Goal: Register for event/course

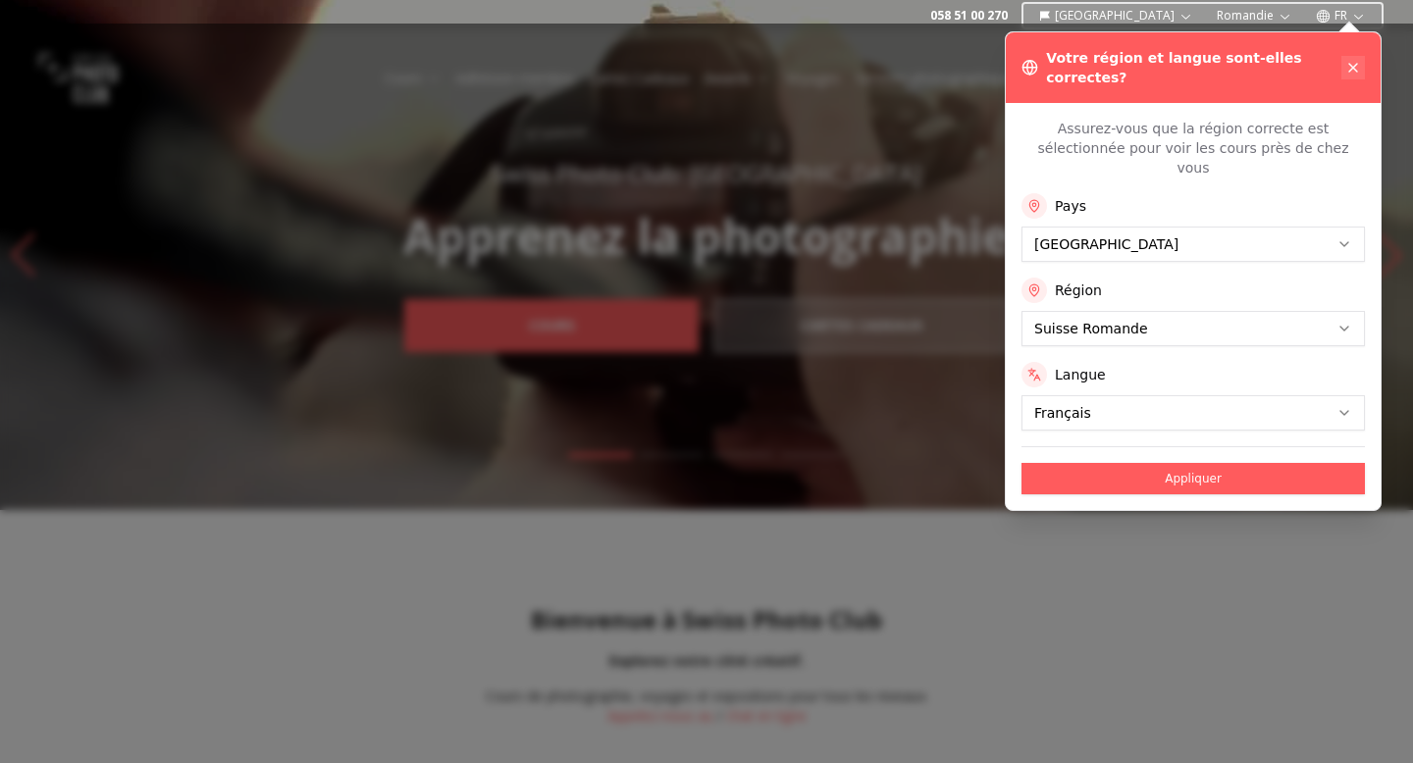
click at [1357, 66] on icon at bounding box center [1353, 68] width 16 height 16
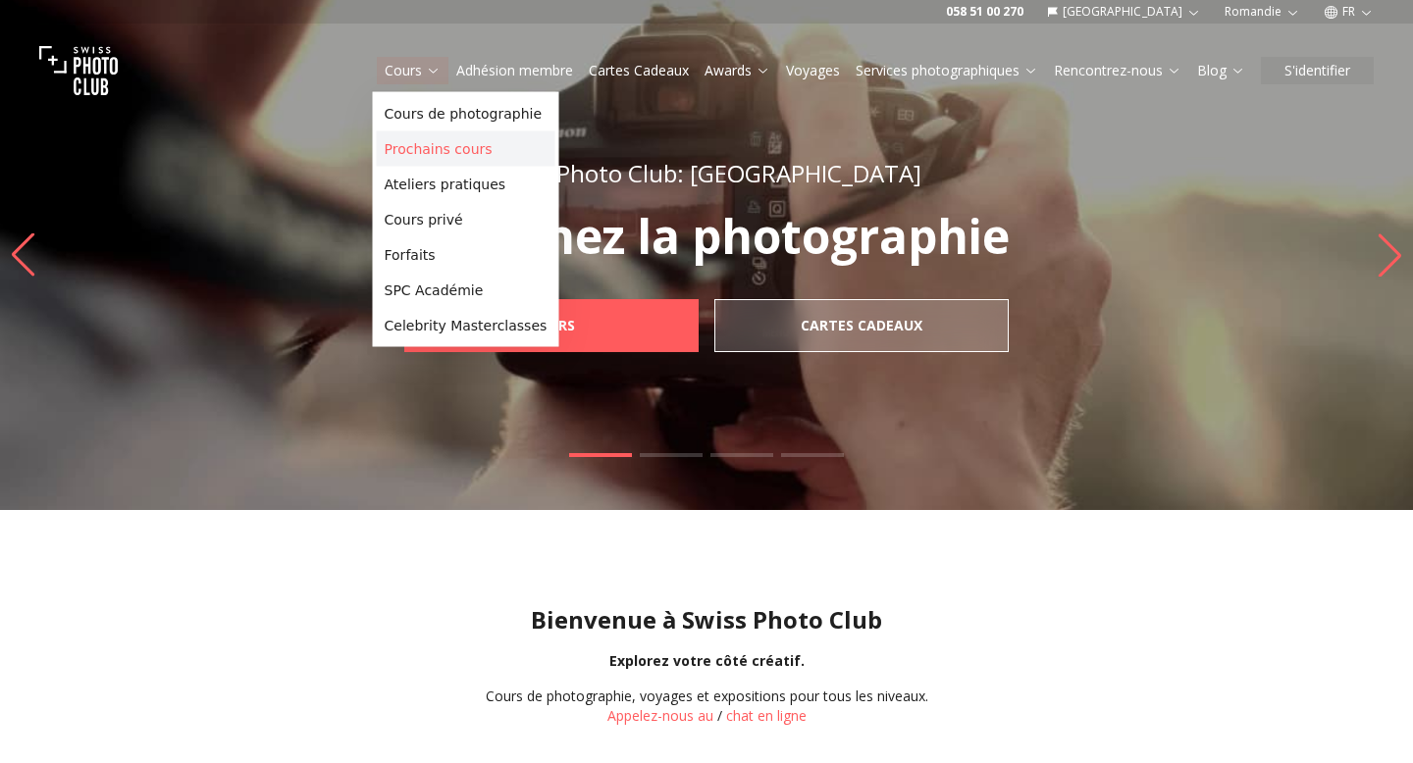
click at [443, 155] on link "Prochains cours" at bounding box center [466, 148] width 179 height 35
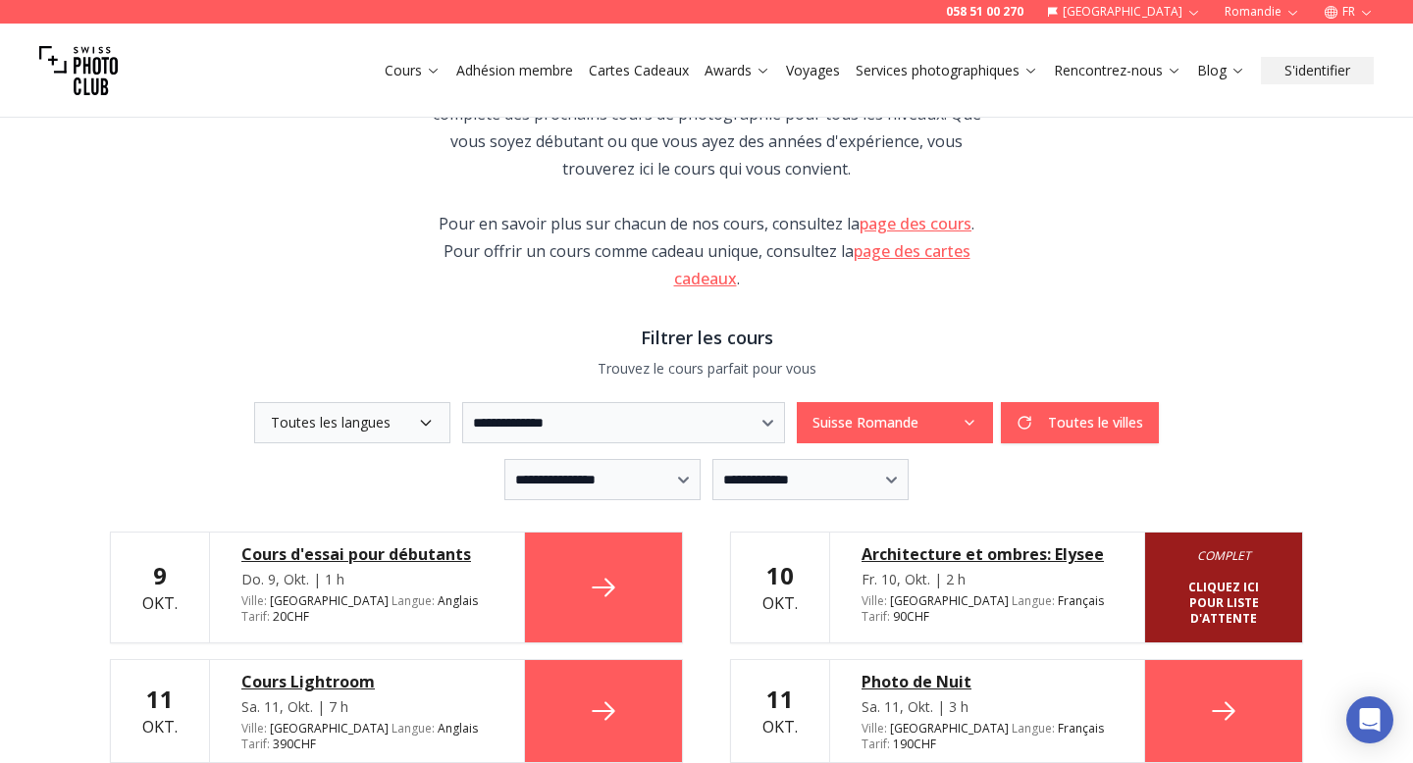
scroll to position [254, 0]
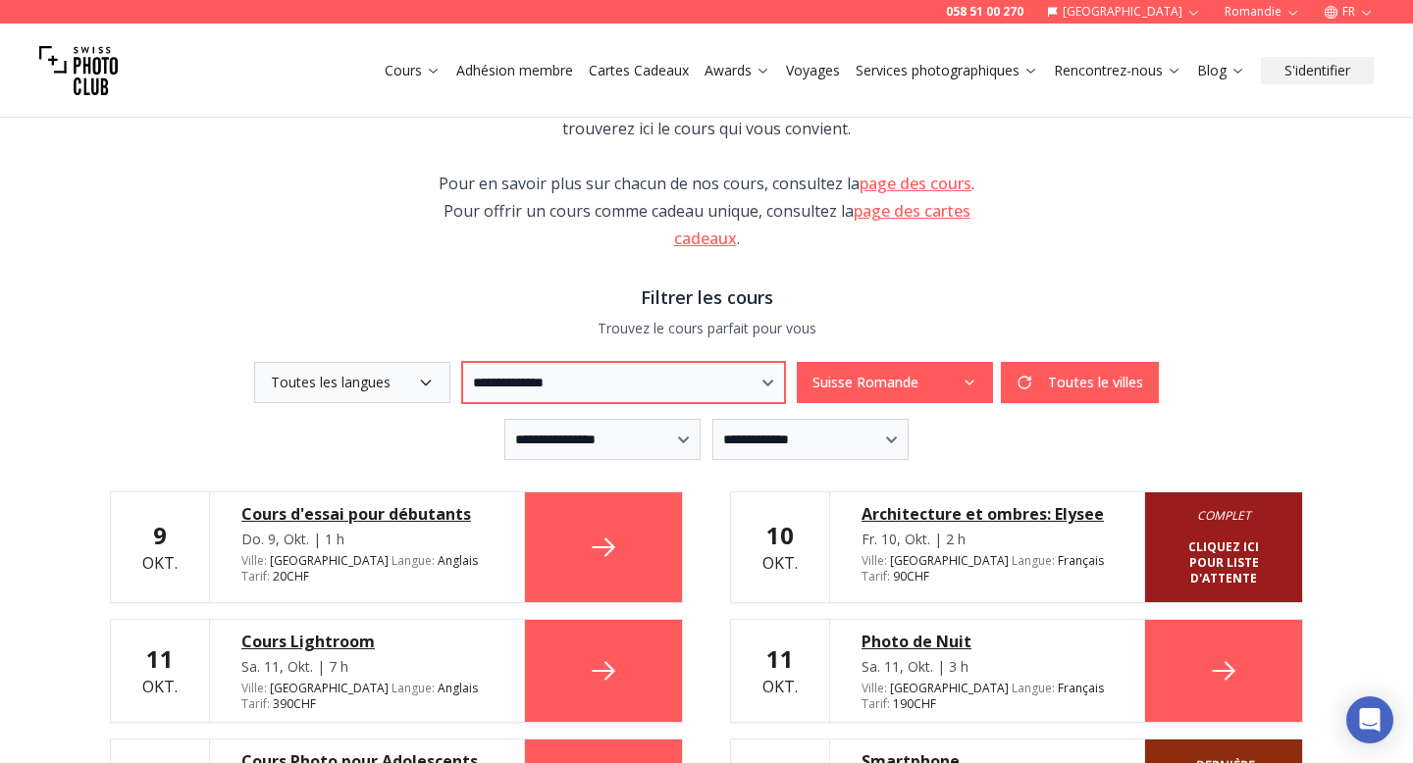
click at [562, 372] on select "**********" at bounding box center [623, 382] width 323 height 41
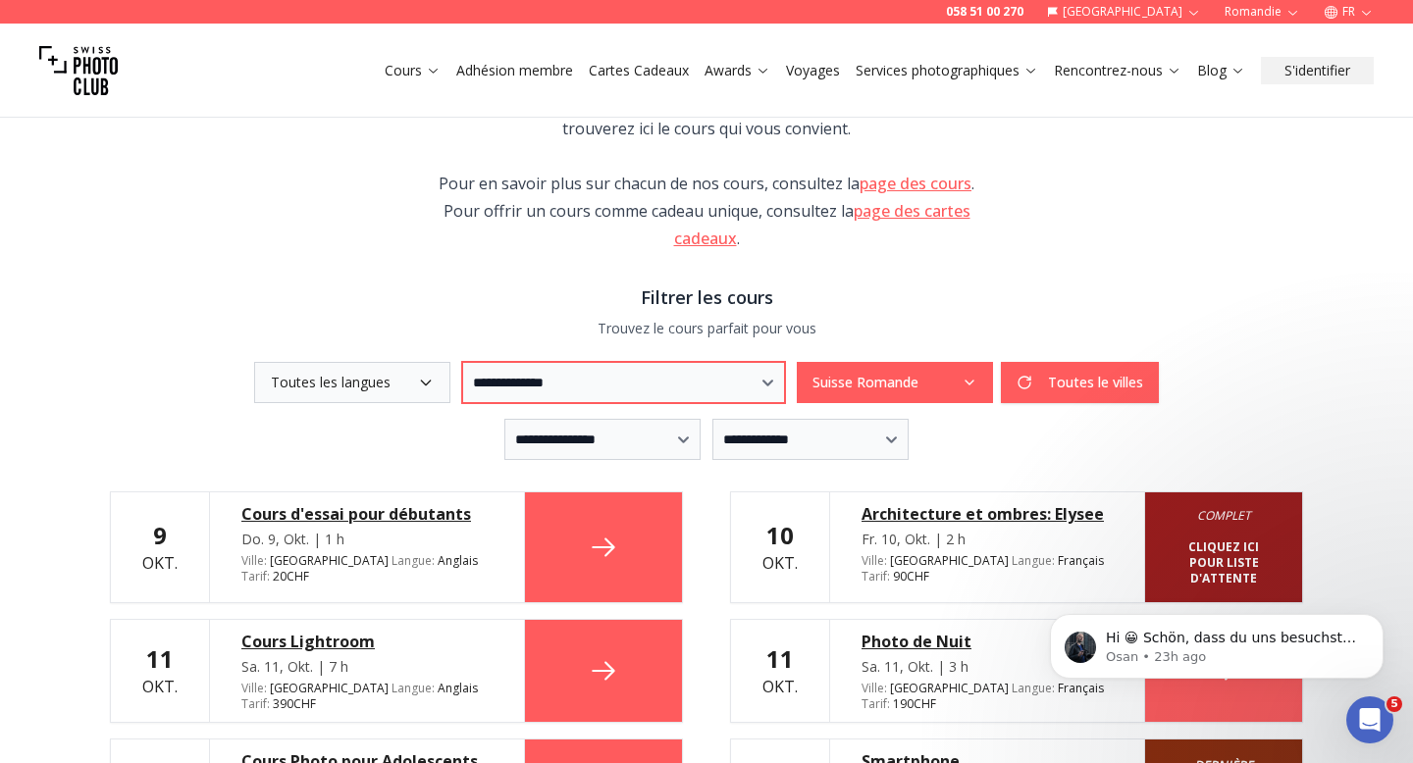
scroll to position [0, 0]
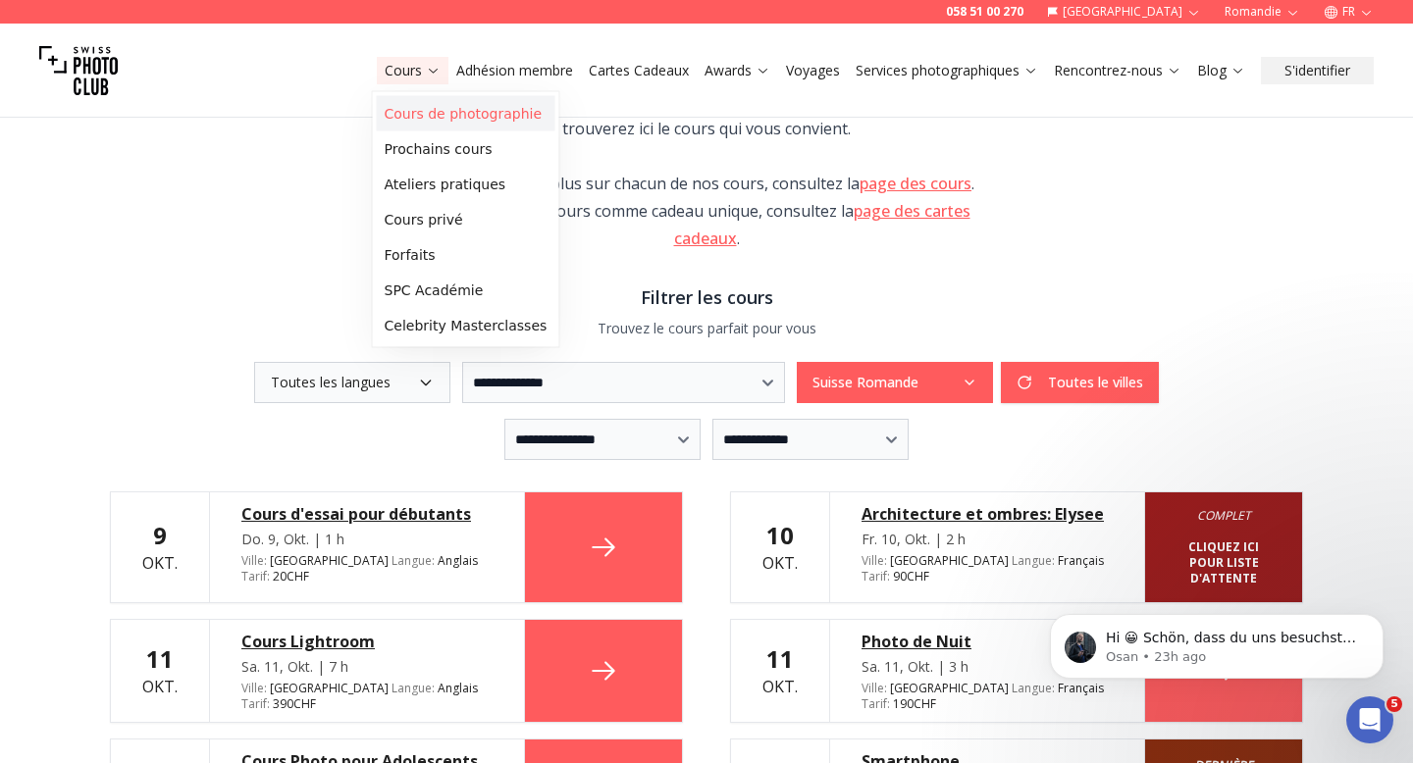
click at [416, 104] on link "Cours de photographie" at bounding box center [466, 113] width 179 height 35
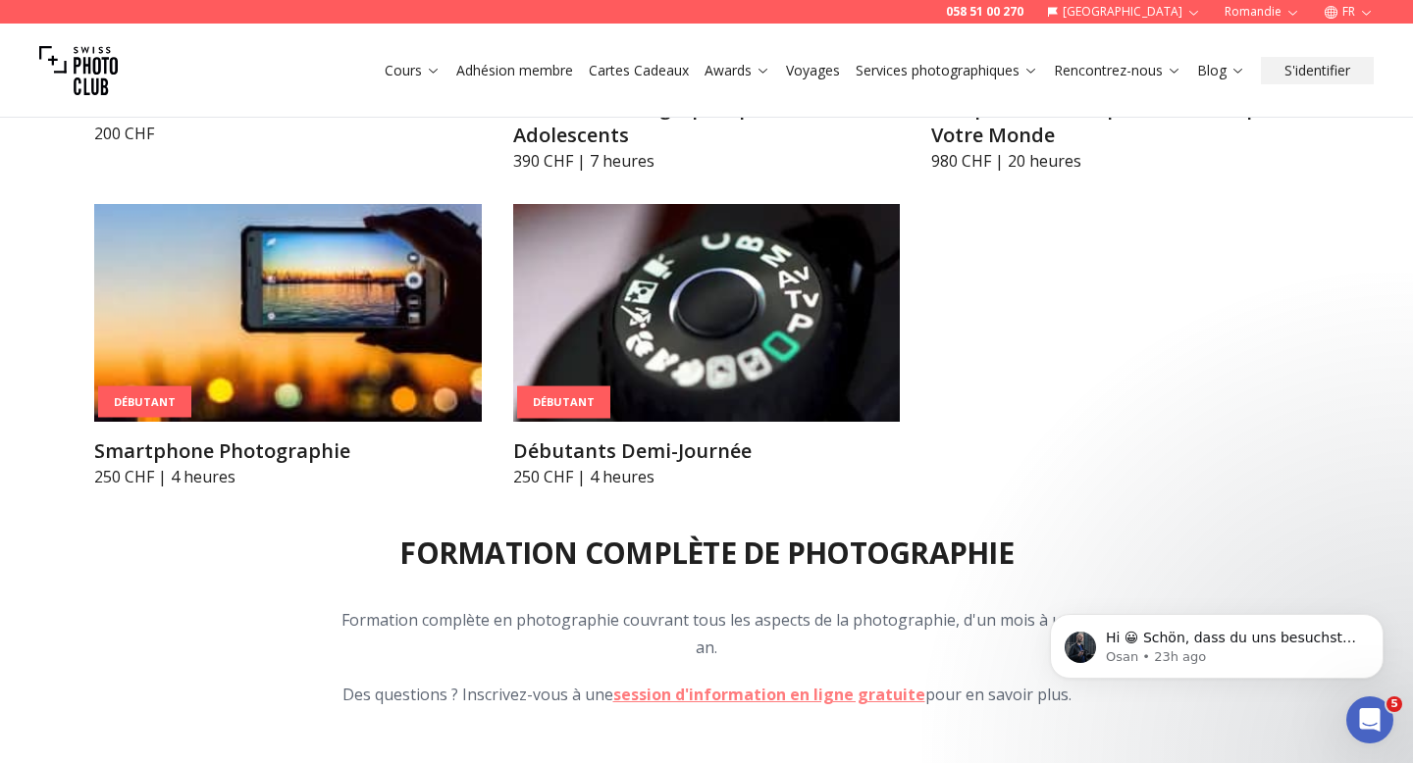
scroll to position [1622, 0]
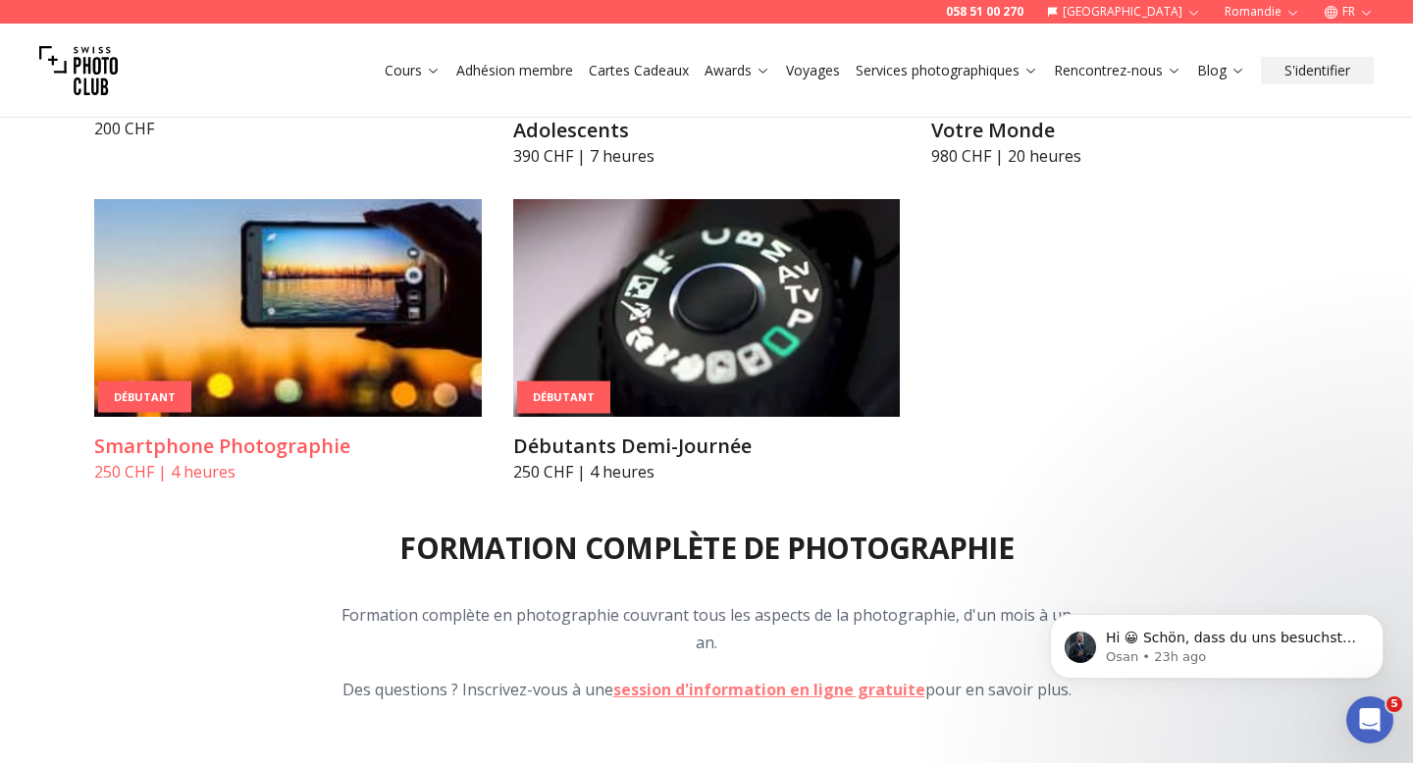
click at [315, 389] on img at bounding box center [288, 308] width 388 height 218
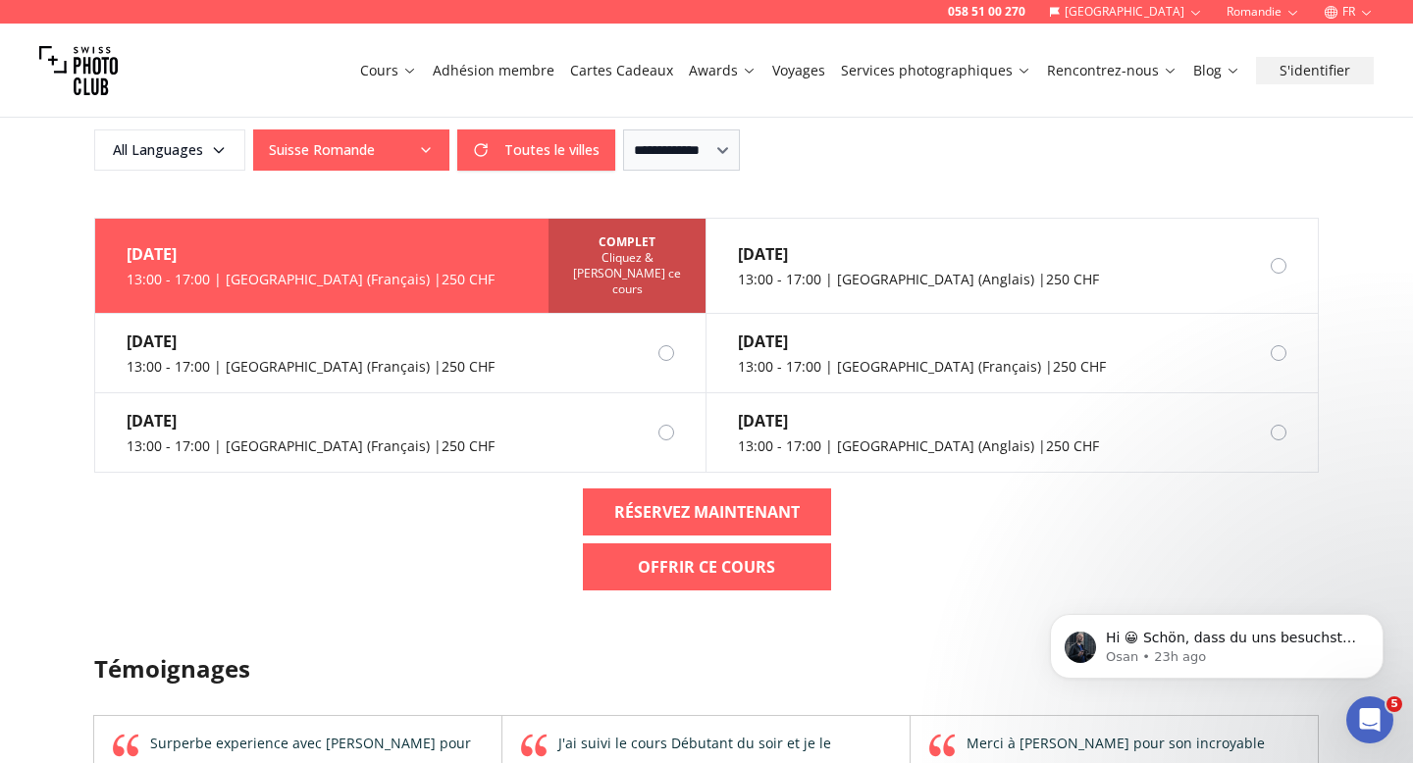
scroll to position [1336, 0]
